Goal: Task Accomplishment & Management: Complete application form

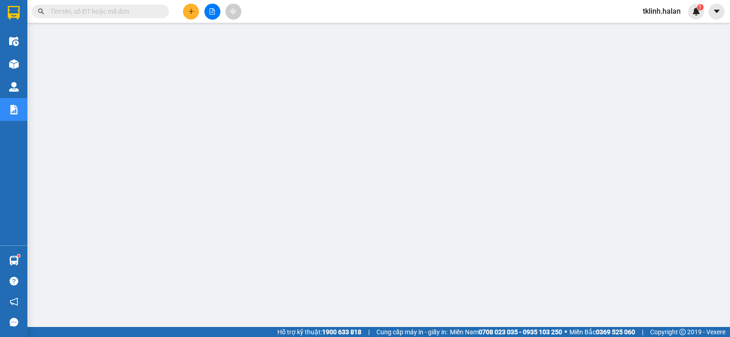
click at [97, 10] on input "text" at bounding box center [104, 11] width 108 height 10
paste input "0378011192"
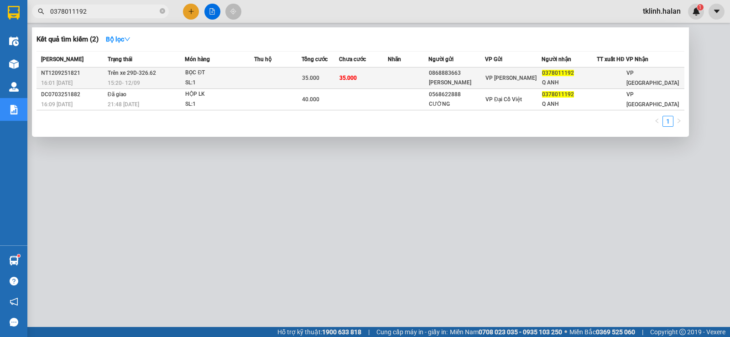
type input "0378011192"
click at [64, 80] on span "16:01 [DATE]" at bounding box center [56, 83] width 31 height 6
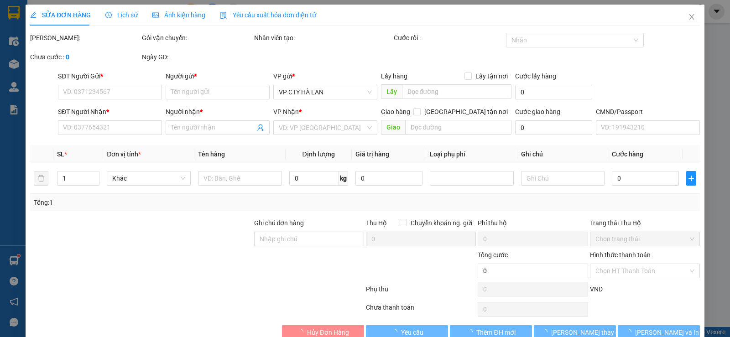
type input "0868883663"
type input "[PERSON_NAME]"
type input "0378011192"
type input "Q ANH"
type input "35.000"
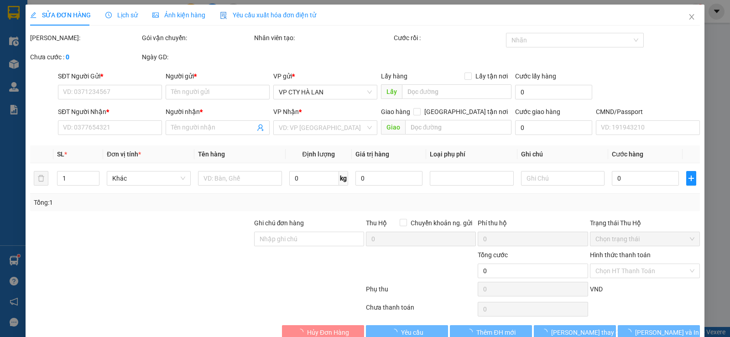
type input "35.000"
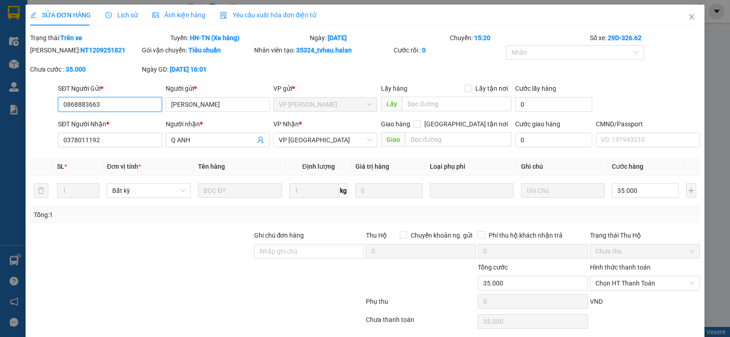
scroll to position [33, 0]
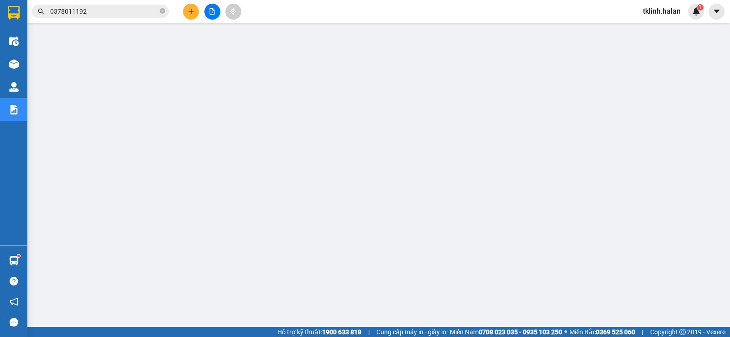
click at [122, 10] on input "0378011192" at bounding box center [104, 11] width 108 height 10
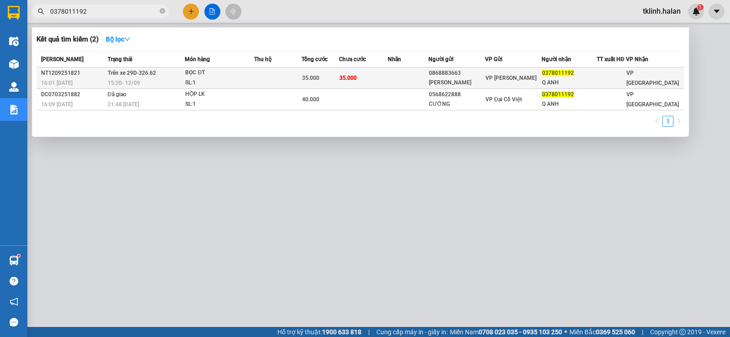
click at [126, 76] on span "Trên xe 29D-326.62" at bounding box center [132, 72] width 48 height 7
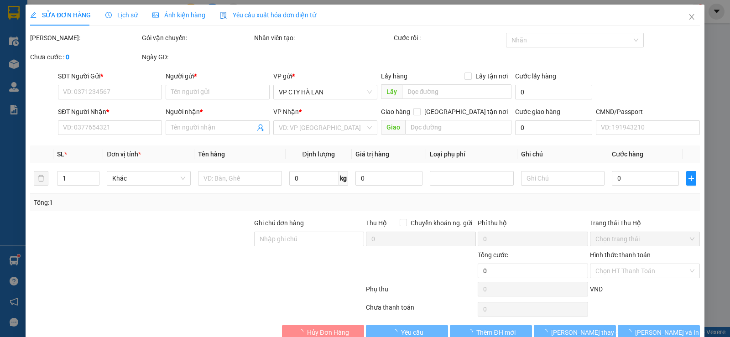
type input "0868883663"
type input "[PERSON_NAME]"
type input "0378011192"
type input "Q ANH"
type input "35.000"
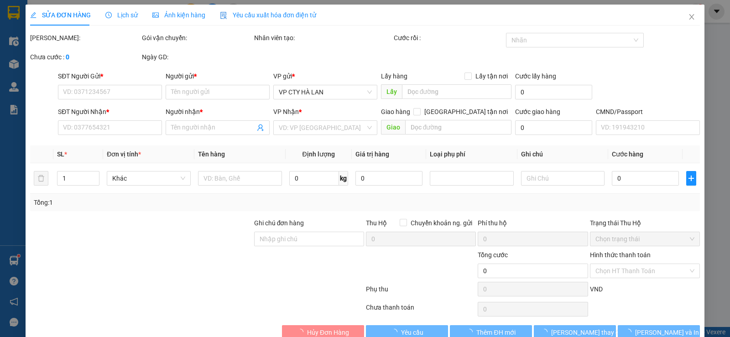
type input "35.000"
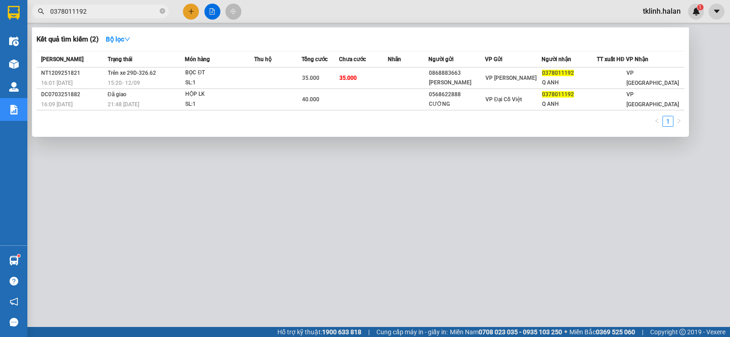
click at [100, 13] on input "0378011192" at bounding box center [104, 11] width 108 height 10
